Goal: Task Accomplishment & Management: Manage account settings

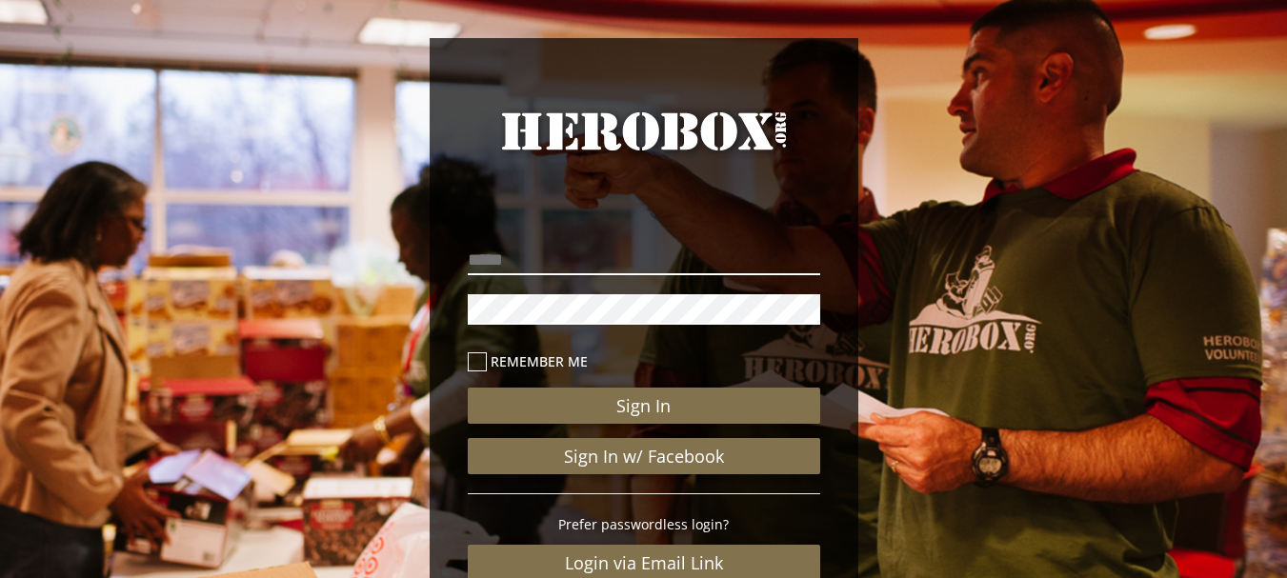
click at [601, 250] on input "email" at bounding box center [644, 260] width 353 height 30
type input "**********"
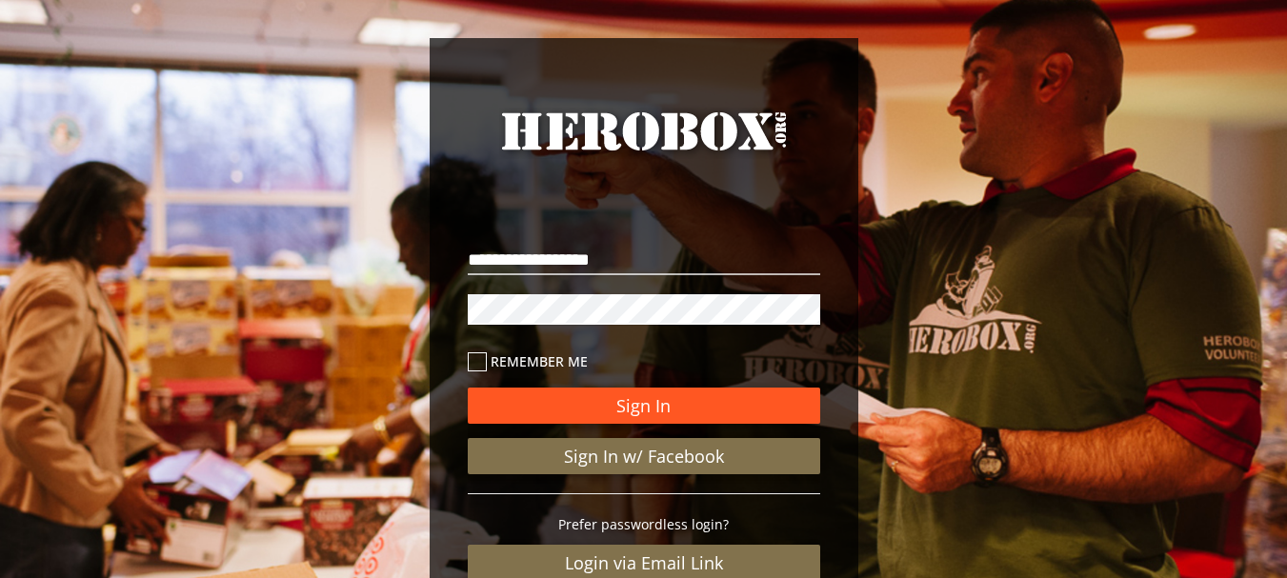
click at [606, 397] on button "Sign In" at bounding box center [644, 406] width 353 height 36
click at [807, 395] on button "Sign In" at bounding box center [644, 406] width 353 height 36
